Goal: Task Accomplishment & Management: Manage account settings

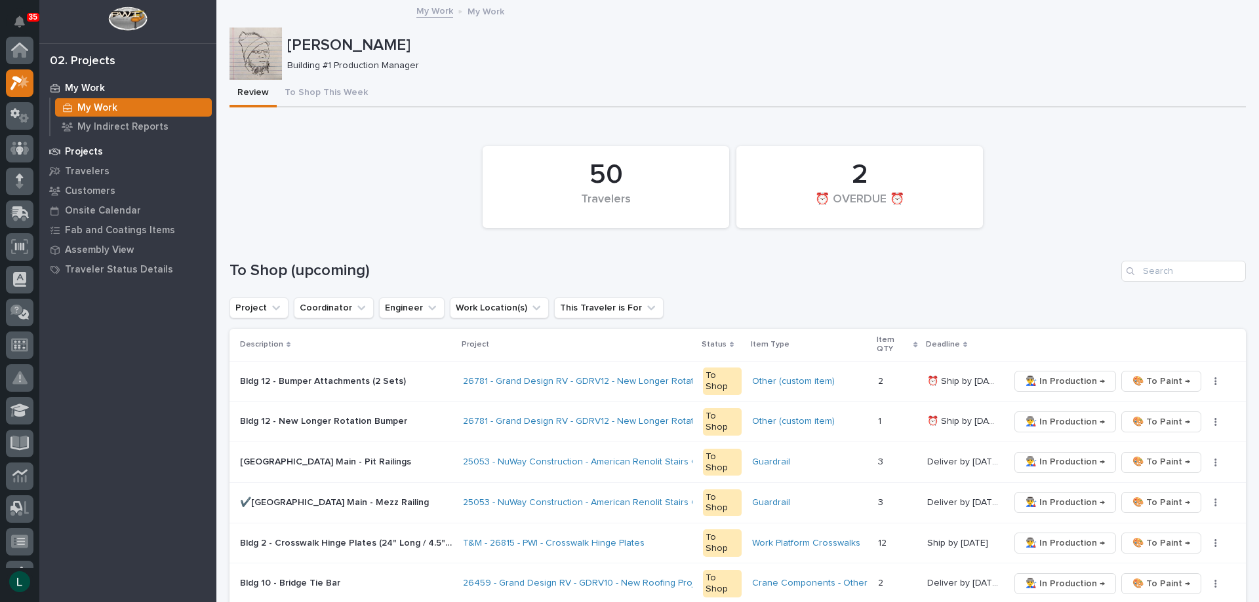
scroll to position [33, 0]
click at [206, 151] on div "Projects" at bounding box center [128, 151] width 170 height 18
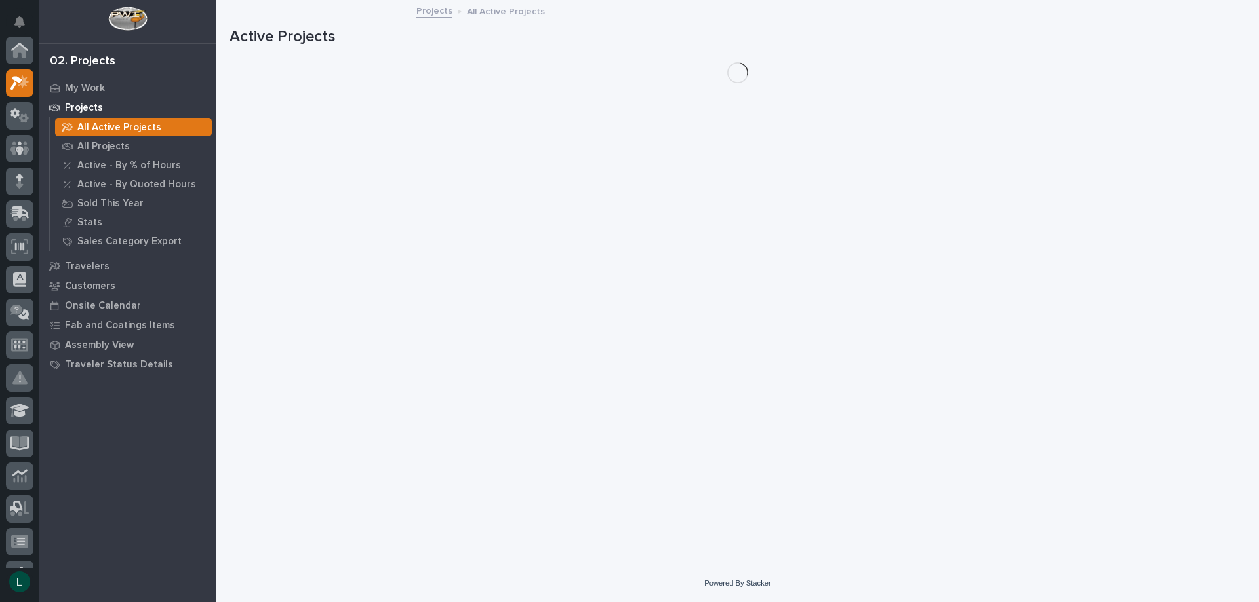
scroll to position [33, 0]
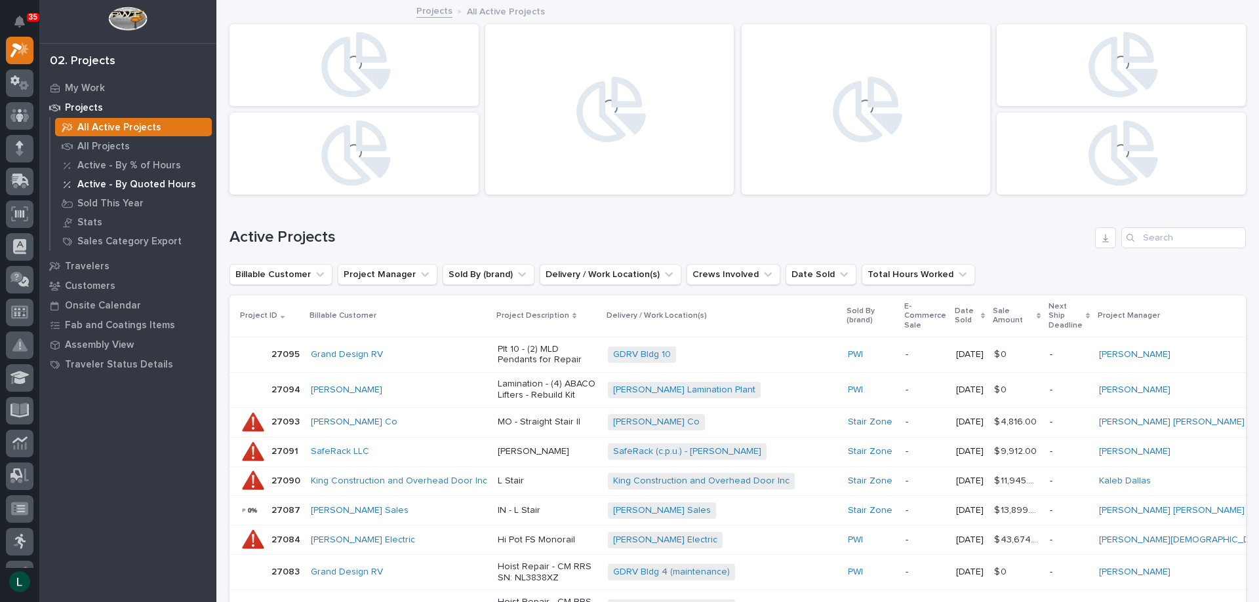
click at [66, 176] on div "Active - By Quoted Hours" at bounding box center [133, 184] width 157 height 18
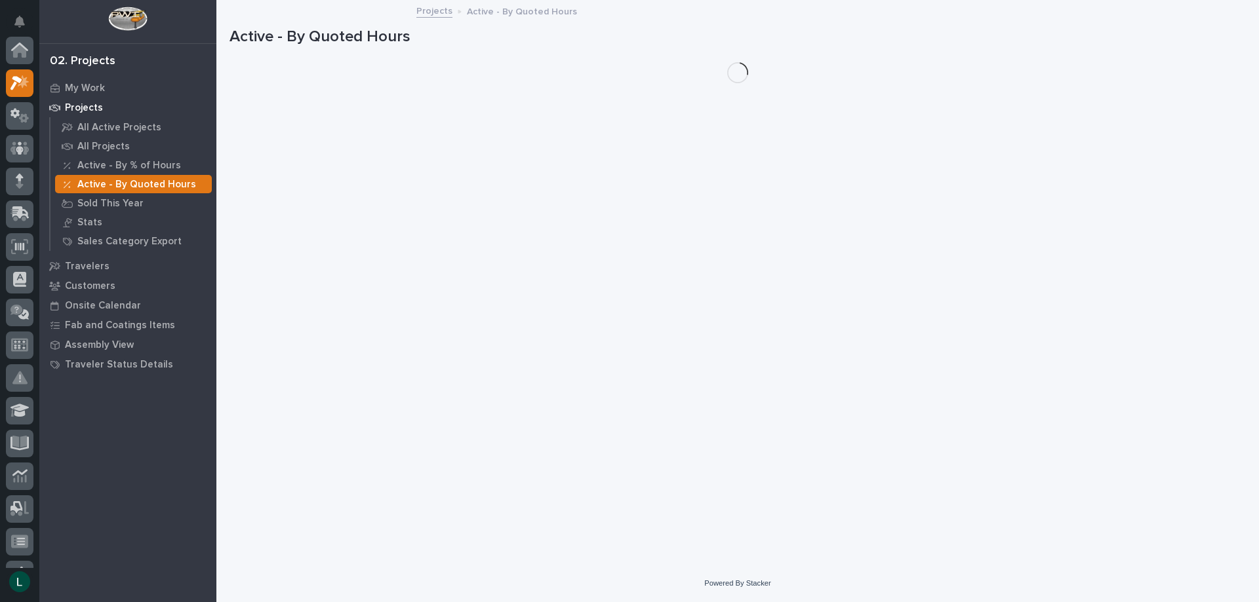
scroll to position [33, 0]
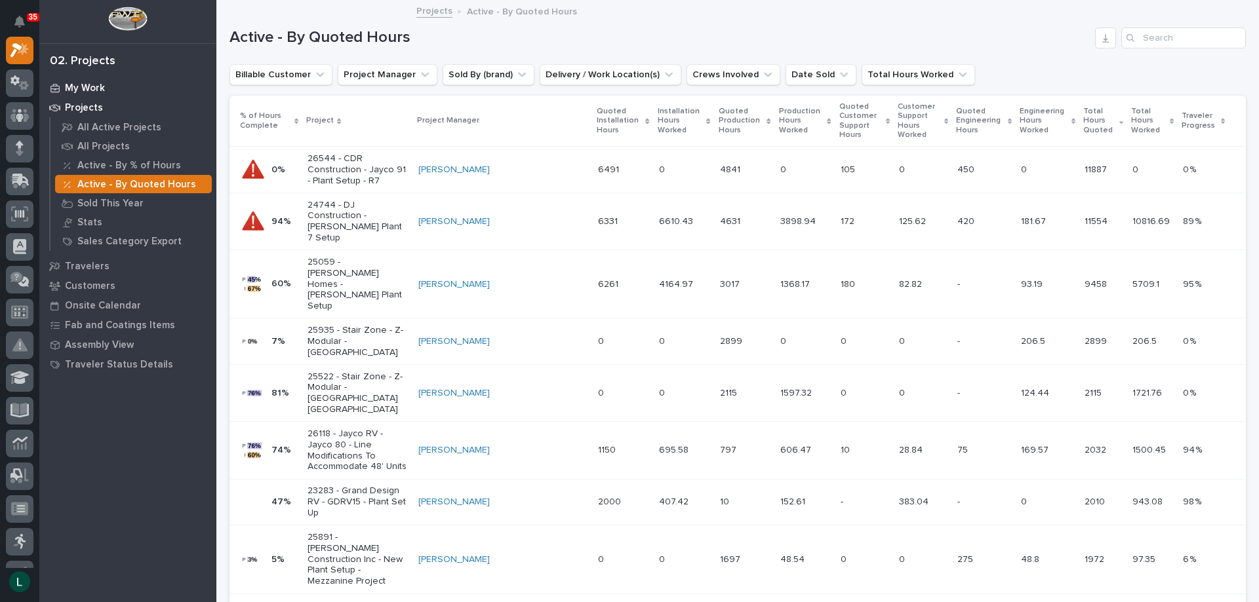
click at [76, 85] on p "My Work" at bounding box center [85, 89] width 40 height 12
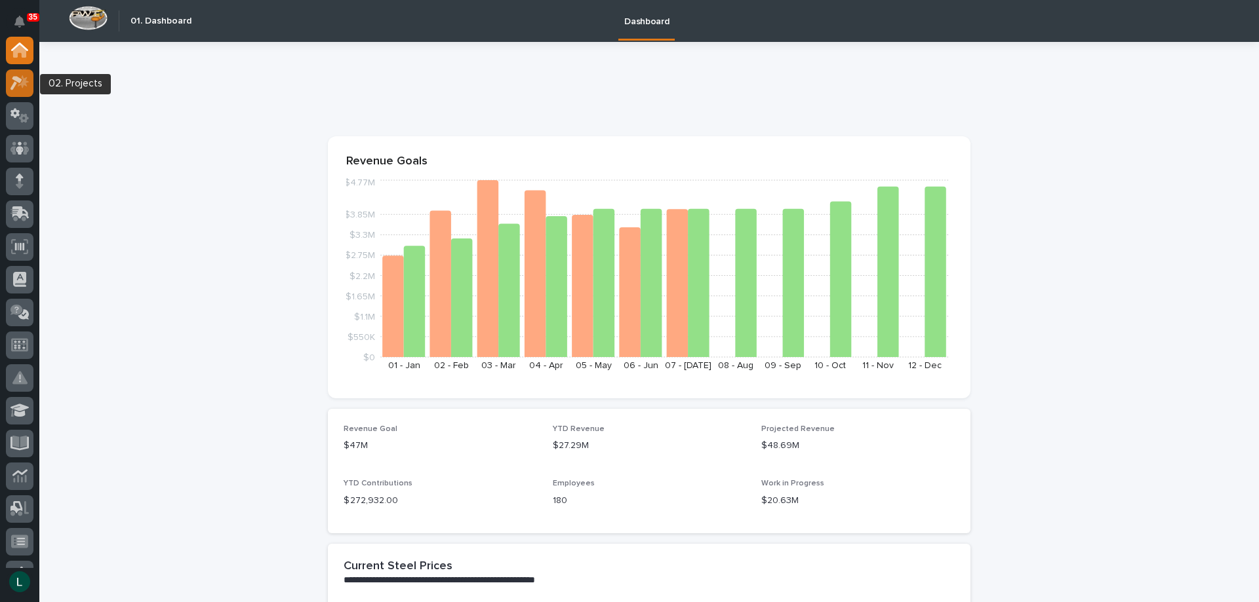
click at [12, 79] on icon at bounding box center [19, 82] width 19 height 15
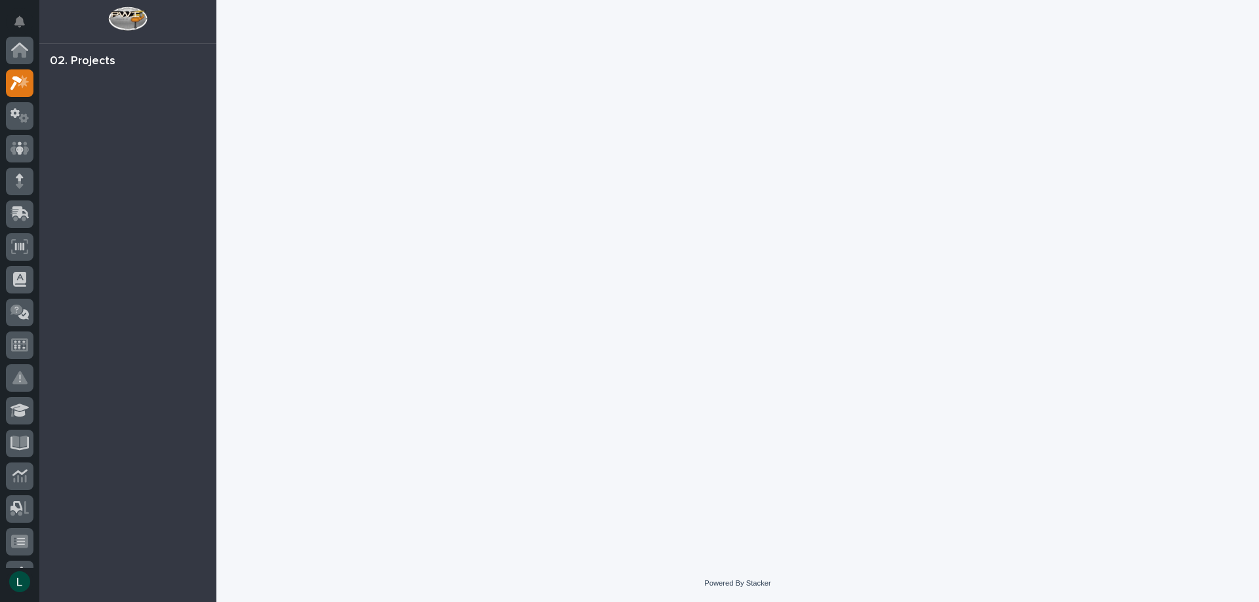
scroll to position [33, 0]
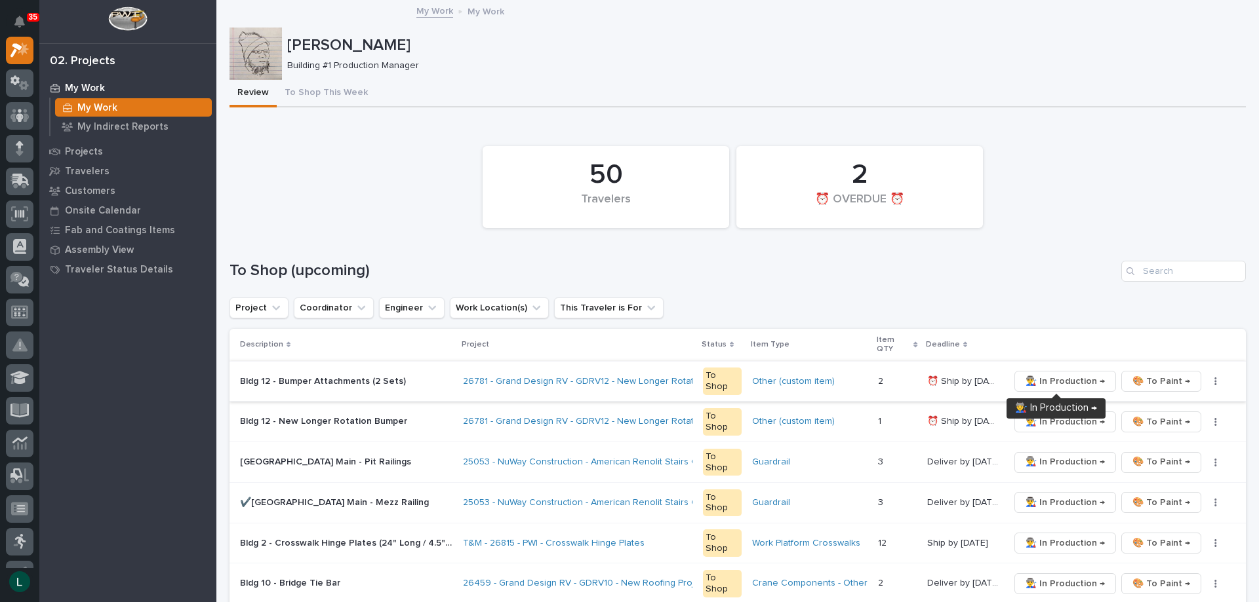
click at [1072, 378] on span "👨‍🏭 In Production →" at bounding box center [1064, 382] width 79 height 16
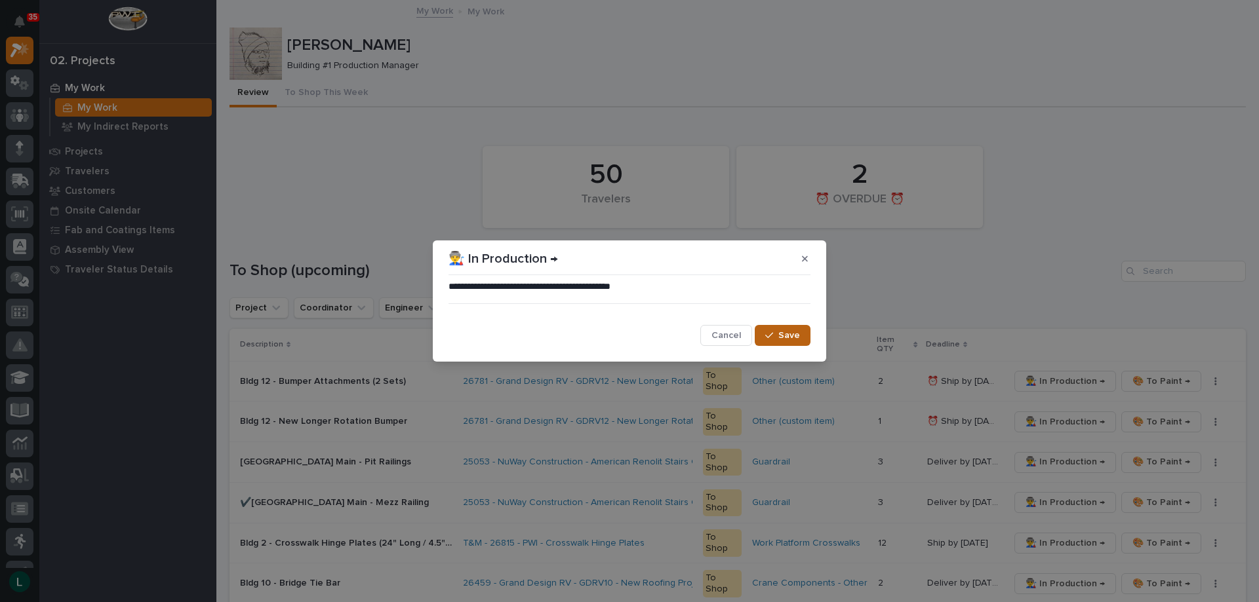
click at [775, 333] on div "button" at bounding box center [771, 335] width 13 height 9
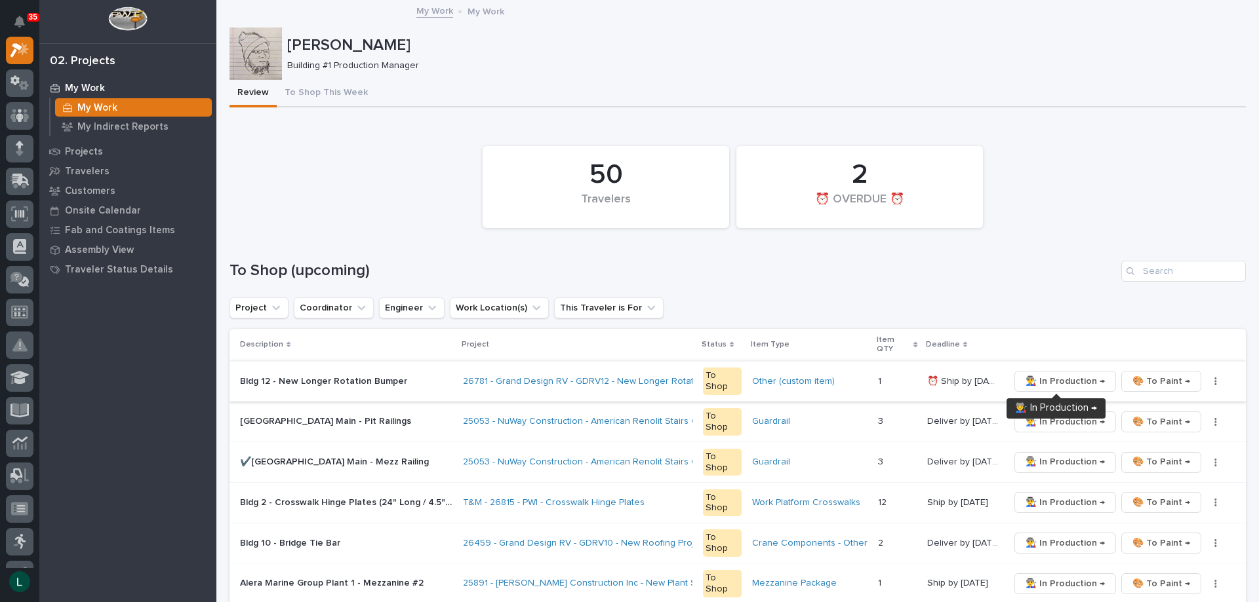
click at [1057, 379] on span "👨‍🏭 In Production →" at bounding box center [1064, 382] width 79 height 16
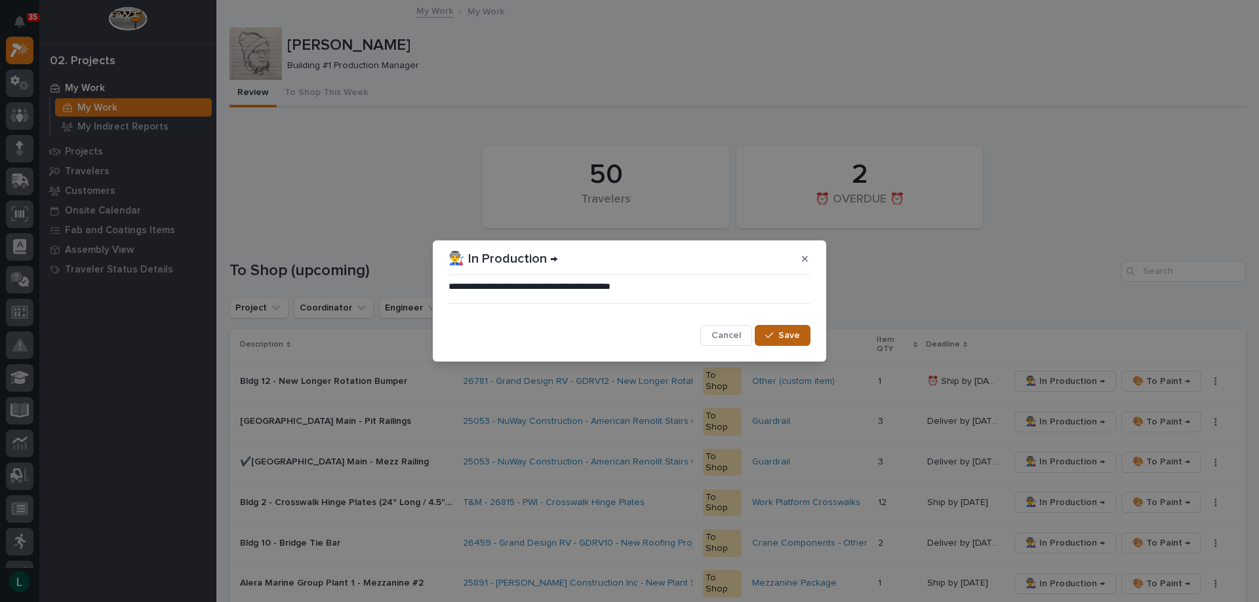
click at [790, 332] on span "Save" at bounding box center [789, 336] width 22 height 12
